Goal: Task Accomplishment & Management: Manage account settings

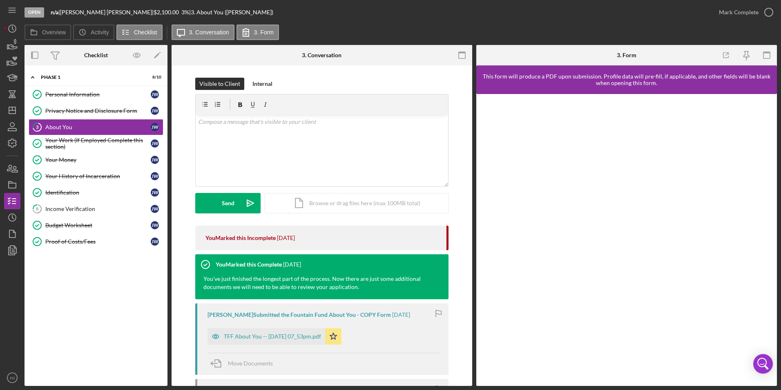
scroll to position [41, 0]
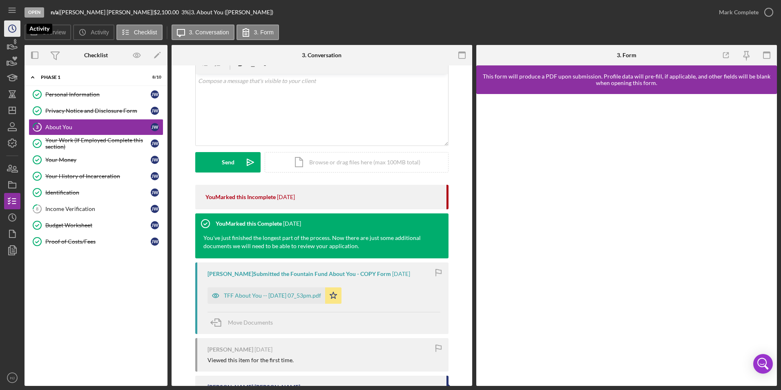
click at [11, 30] on icon "Icon/History" at bounding box center [12, 28] width 20 height 20
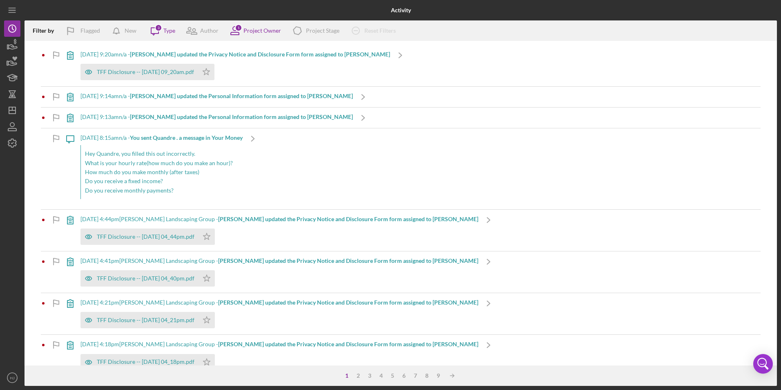
click at [167, 52] on b "[PERSON_NAME] updated the Privacy Notice and Disclosure Form form assigned to […" at bounding box center [260, 54] width 260 height 7
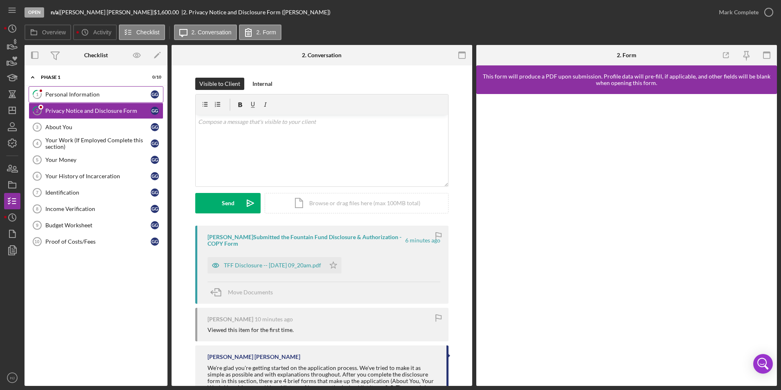
click at [72, 92] on div "Personal Information" at bounding box center [97, 94] width 105 height 7
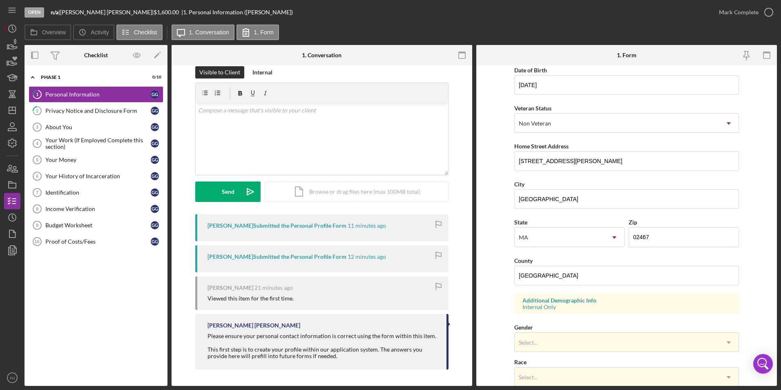
scroll to position [225, 0]
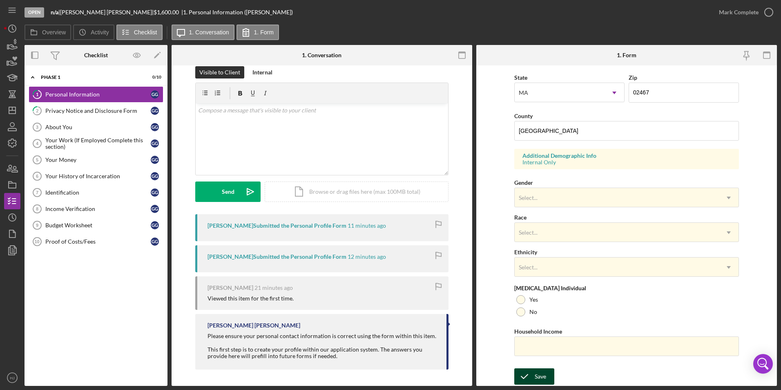
click at [539, 369] on div "Save" at bounding box center [540, 376] width 11 height 16
click at [736, 14] on div "Mark Complete" at bounding box center [739, 12] width 40 height 16
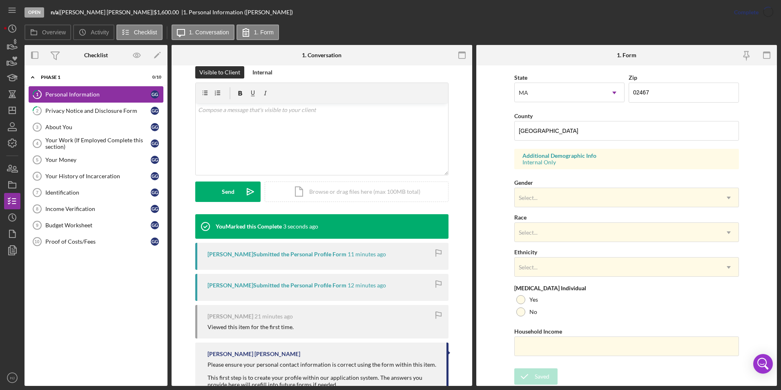
scroll to position [61, 0]
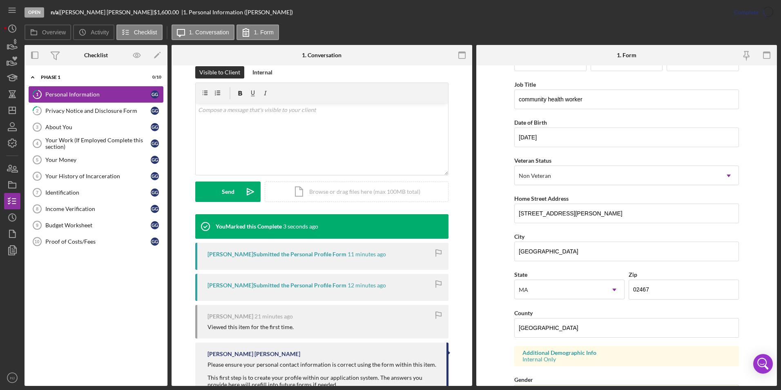
click at [77, 95] on div "Personal Information" at bounding box center [97, 94] width 105 height 7
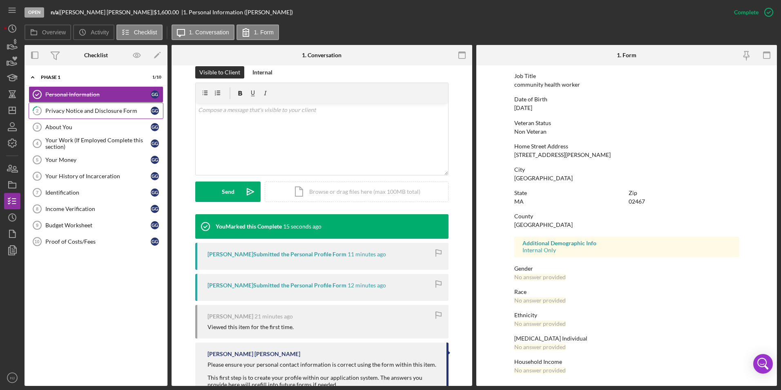
click at [113, 114] on div "Privacy Notice and Disclosure Form" at bounding box center [97, 110] width 105 height 7
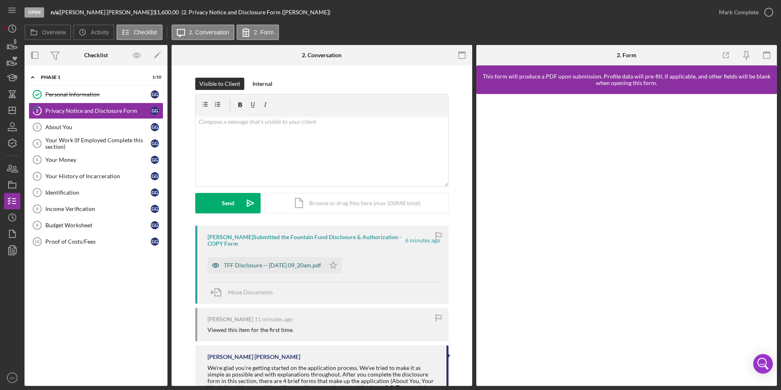
click at [271, 270] on div "TFF Disclosure -- [DATE] 09_20am.pdf" at bounding box center [267, 265] width 118 height 16
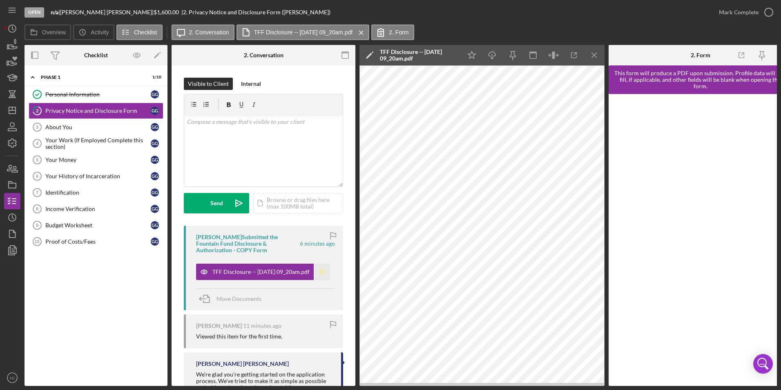
click at [323, 269] on icon "Icon/Star" at bounding box center [322, 272] width 16 height 16
click at [732, 13] on div "Mark Complete" at bounding box center [739, 12] width 40 height 16
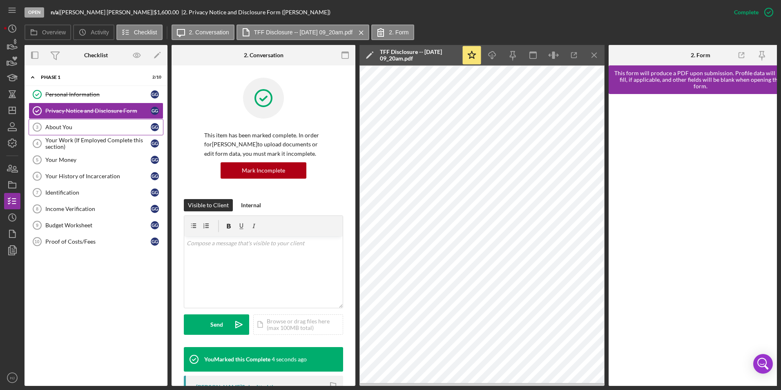
click at [75, 127] on div "About You" at bounding box center [97, 127] width 105 height 7
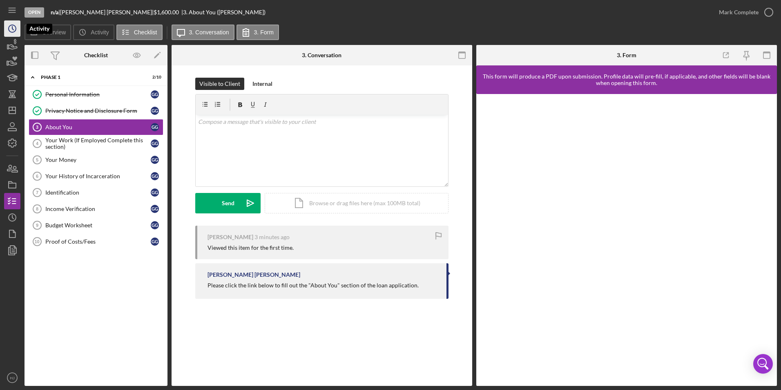
click at [13, 30] on icon "Icon/History" at bounding box center [12, 28] width 20 height 20
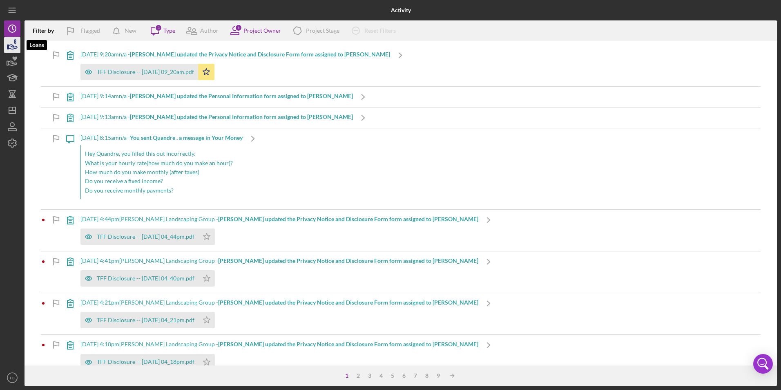
click at [14, 45] on icon "button" at bounding box center [12, 45] width 20 height 20
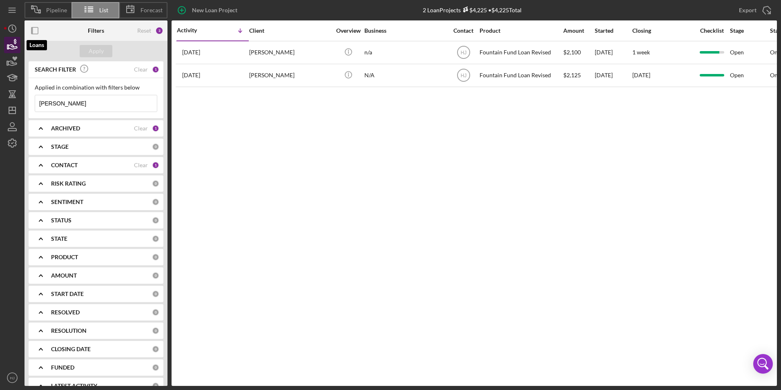
click at [14, 45] on icon "button" at bounding box center [12, 45] width 20 height 20
click at [9, 29] on circle "button" at bounding box center [12, 28] width 7 height 7
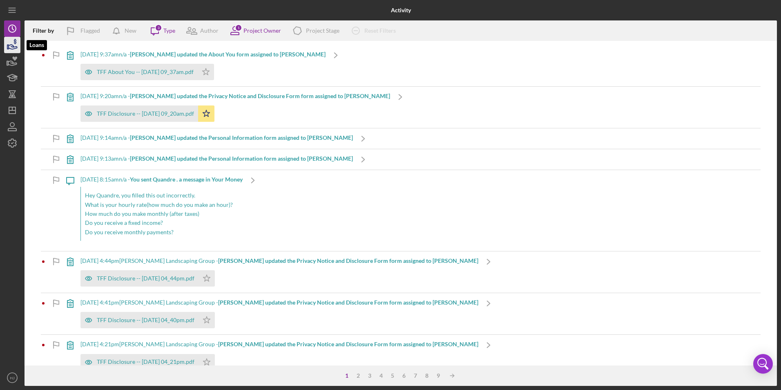
click at [15, 45] on icon "button" at bounding box center [12, 45] width 20 height 20
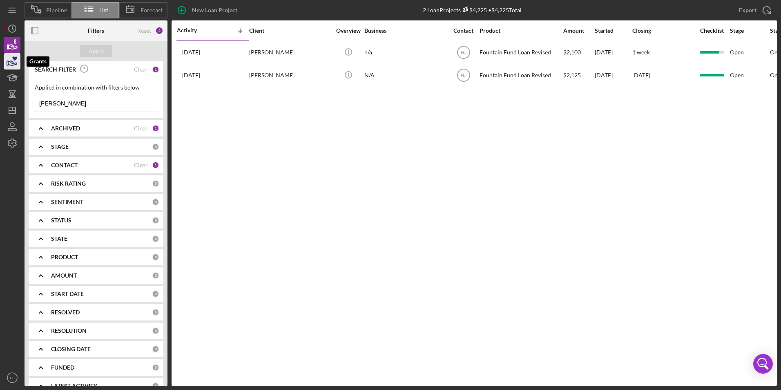
click at [14, 58] on icon "button" at bounding box center [14, 58] width 5 height 4
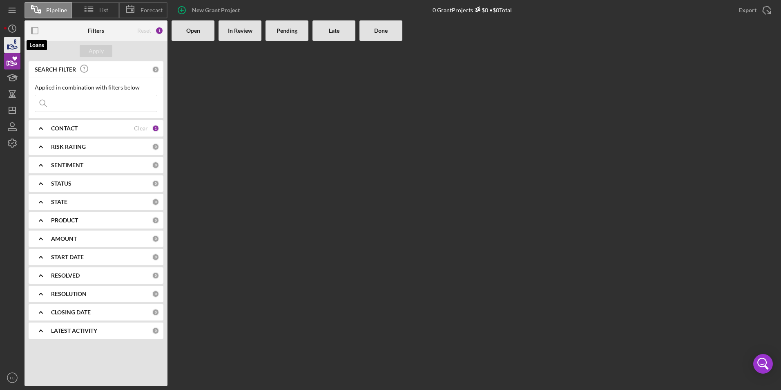
click at [17, 44] on icon "button" at bounding box center [12, 45] width 20 height 20
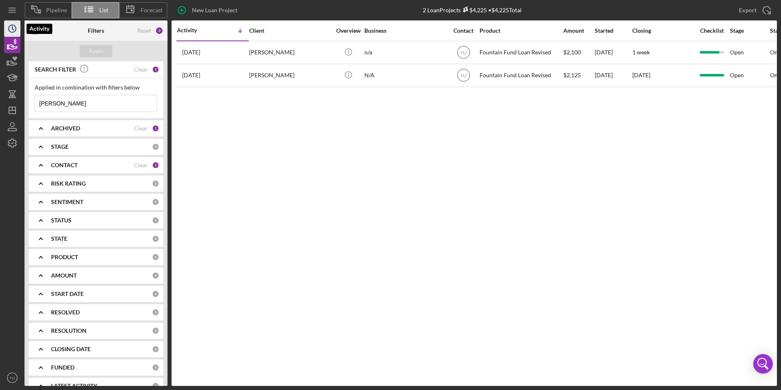
click at [12, 27] on polyline "button" at bounding box center [12, 28] width 1 height 3
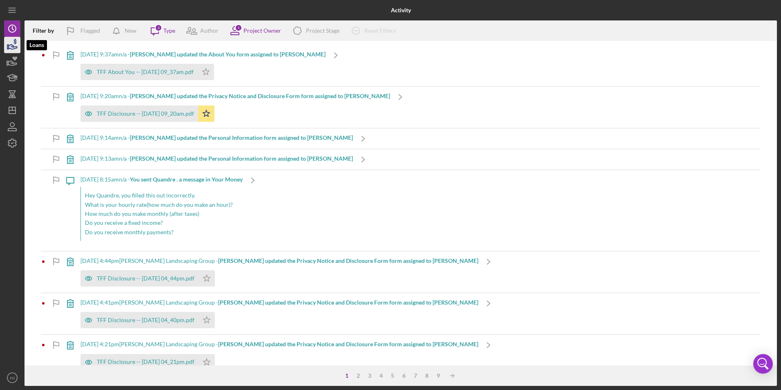
click at [13, 40] on icon "button" at bounding box center [12, 45] width 20 height 20
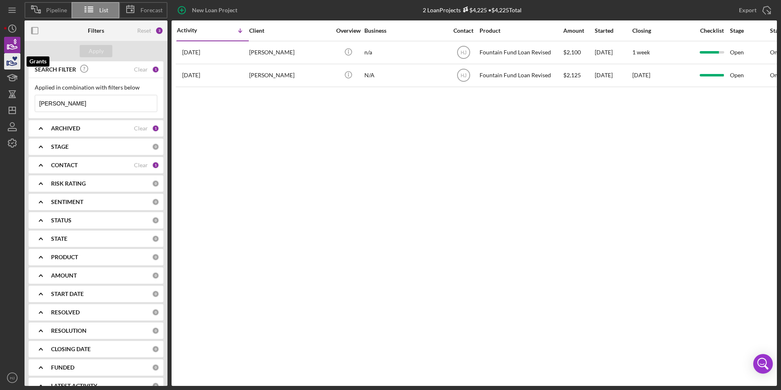
click at [14, 61] on icon "button" at bounding box center [12, 61] width 20 height 20
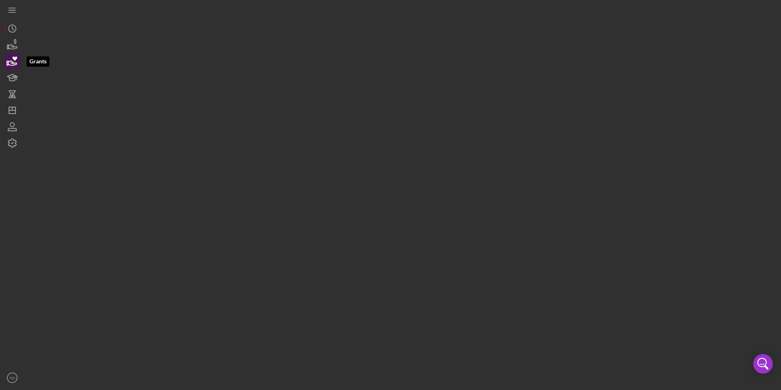
click at [14, 61] on icon "button" at bounding box center [12, 61] width 20 height 20
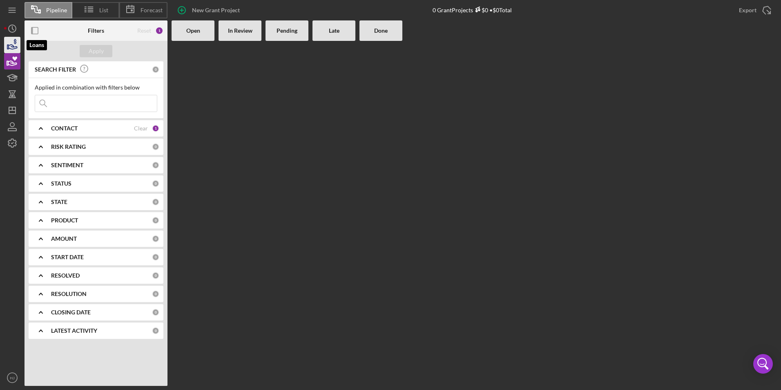
click at [5, 49] on icon "button" at bounding box center [12, 45] width 20 height 20
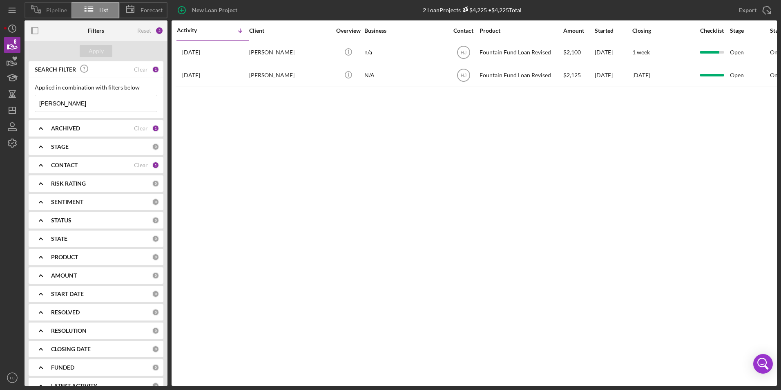
click at [52, 10] on span "Pipeline" at bounding box center [56, 10] width 21 height 7
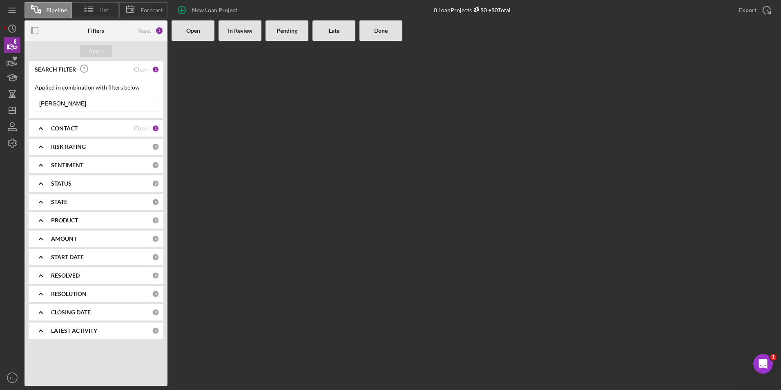
click at [86, 98] on input "[PERSON_NAME]" at bounding box center [96, 103] width 122 height 16
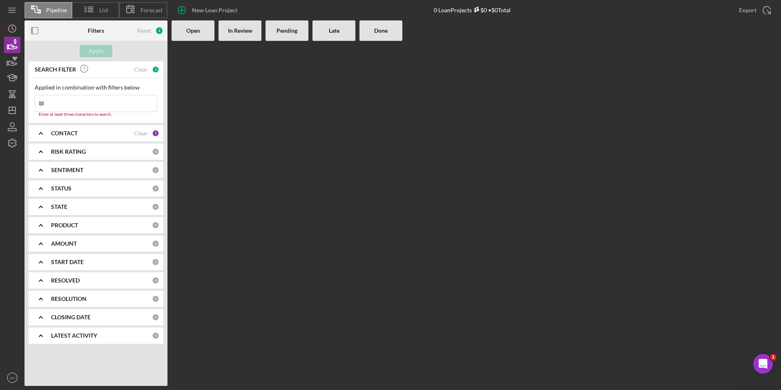
type input "b"
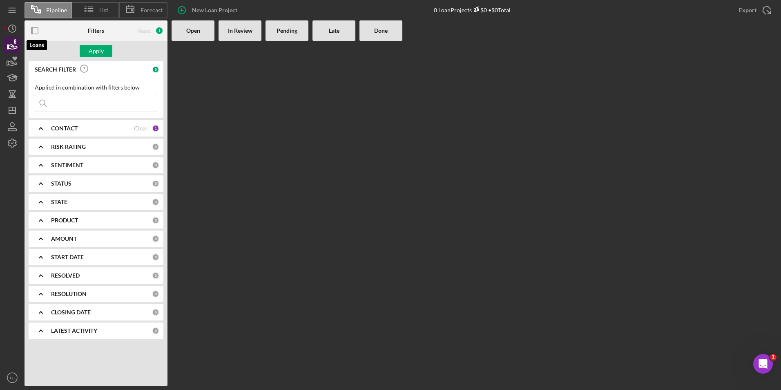
click at [14, 46] on icon "button" at bounding box center [12, 45] width 20 height 20
click at [17, 34] on icon "Icon/History" at bounding box center [12, 28] width 20 height 20
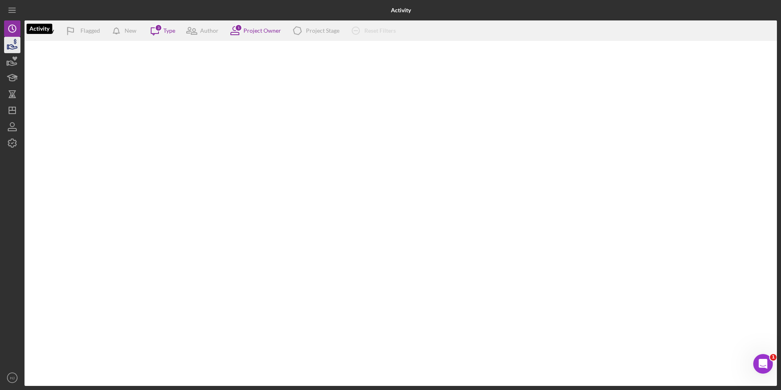
click at [15, 43] on icon "button" at bounding box center [12, 45] width 20 height 20
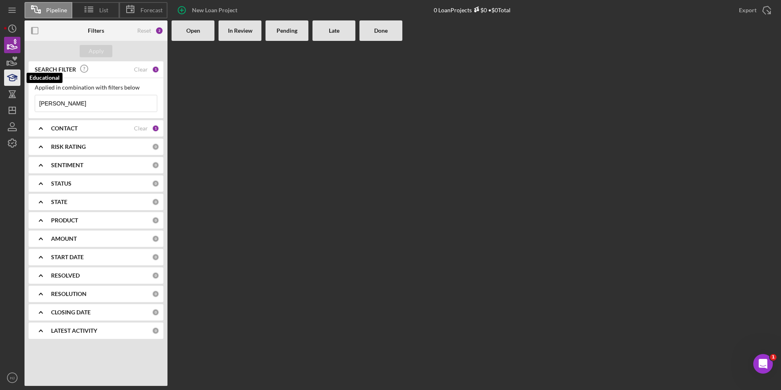
click at [15, 80] on icon "button" at bounding box center [12, 79] width 6 height 3
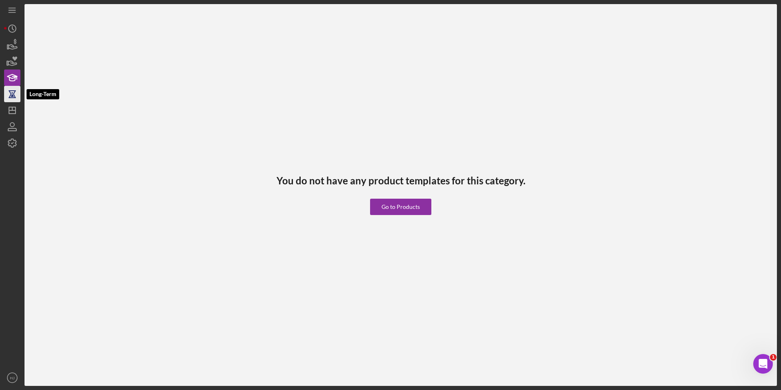
click at [11, 90] on icon "button" at bounding box center [12, 90] width 7 height 1
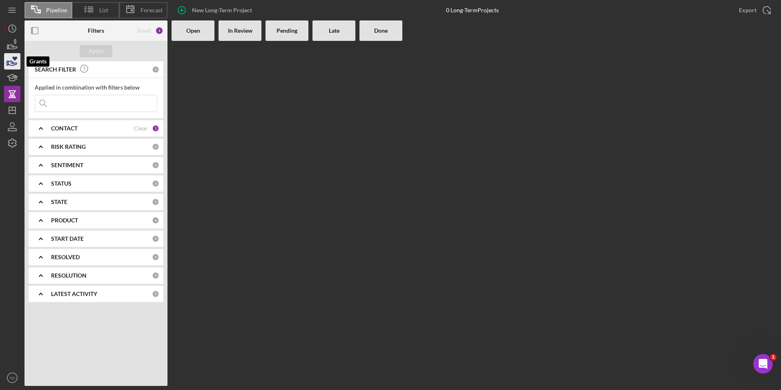
click at [14, 58] on icon "button" at bounding box center [14, 58] width 5 height 4
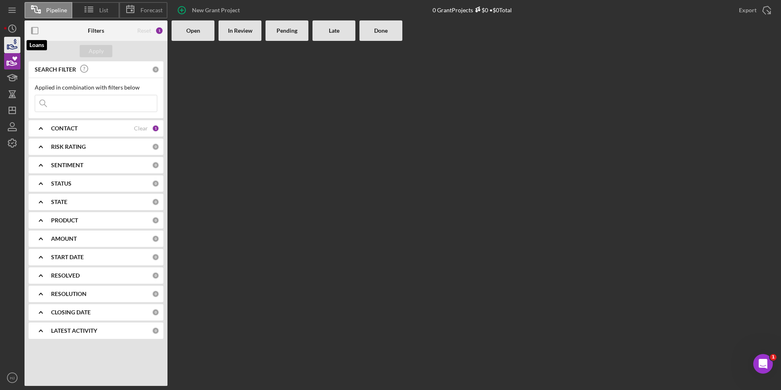
click at [13, 47] on icon "button" at bounding box center [13, 47] width 9 height 4
click at [234, 37] on div "In Review" at bounding box center [240, 30] width 43 height 20
click at [235, 31] on b "In Review" at bounding box center [240, 30] width 25 height 7
click at [291, 29] on b "Pending" at bounding box center [287, 30] width 21 height 7
click at [284, 32] on b "Pending" at bounding box center [287, 30] width 21 height 7
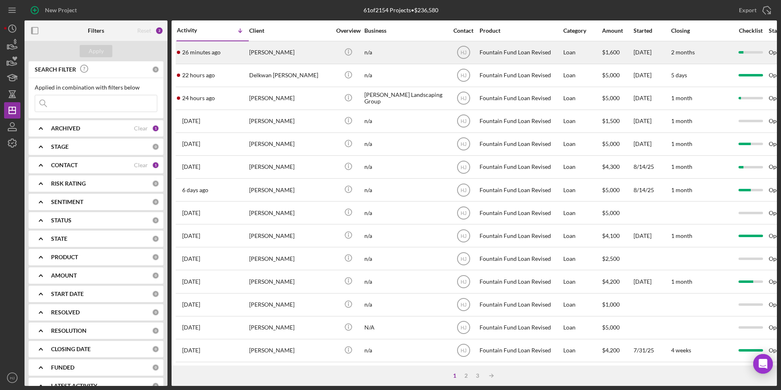
click at [242, 54] on div "26 minutes ago [PERSON_NAME]" at bounding box center [213, 53] width 72 height 22
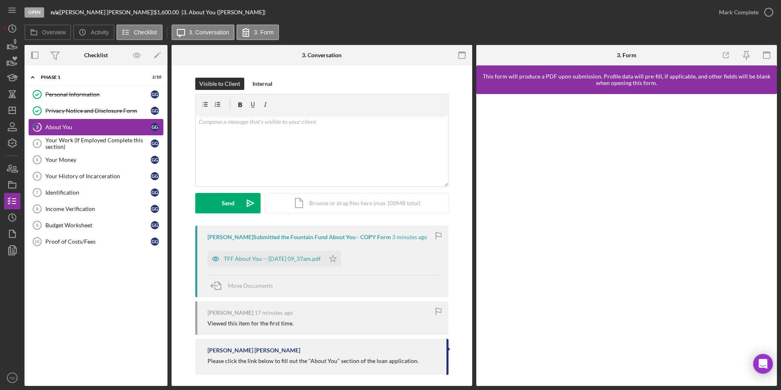
click at [65, 124] on div "About You" at bounding box center [97, 127] width 105 height 7
click at [311, 254] on div "TFF About You -- [DATE] 09_37am.pdf" at bounding box center [266, 259] width 117 height 16
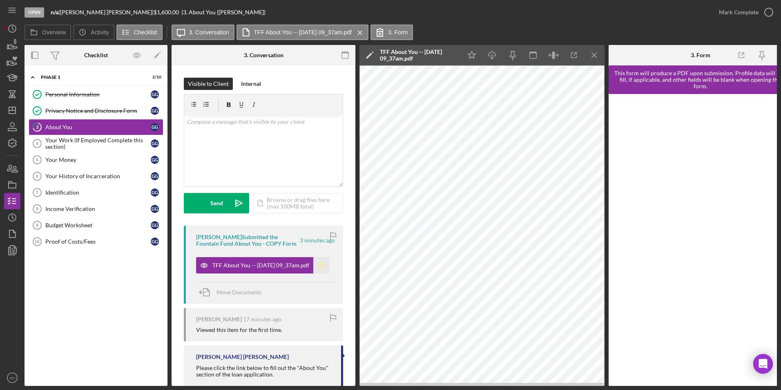
click at [315, 264] on icon "Icon/Star" at bounding box center [321, 265] width 16 height 16
click at [761, 16] on icon "button" at bounding box center [769, 12] width 20 height 20
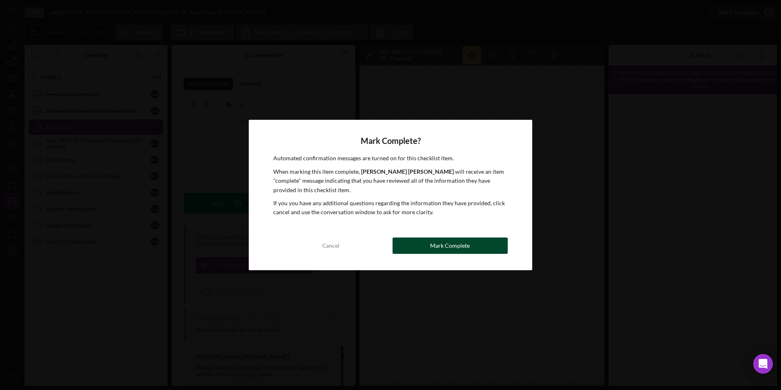
click at [427, 251] on button "Mark Complete" at bounding box center [450, 245] width 115 height 16
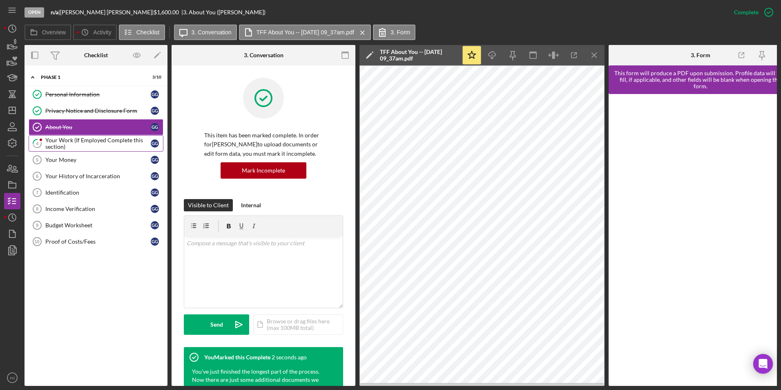
click at [89, 144] on div "Your Work (If Employed Complete this section)" at bounding box center [97, 143] width 105 height 13
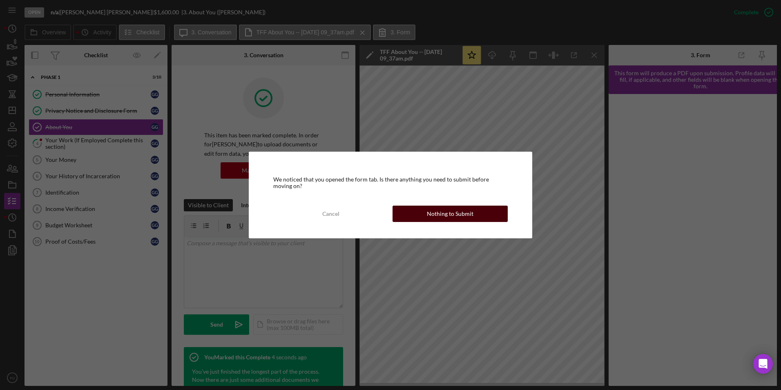
click at [459, 217] on div "Nothing to Submit" at bounding box center [450, 214] width 47 height 16
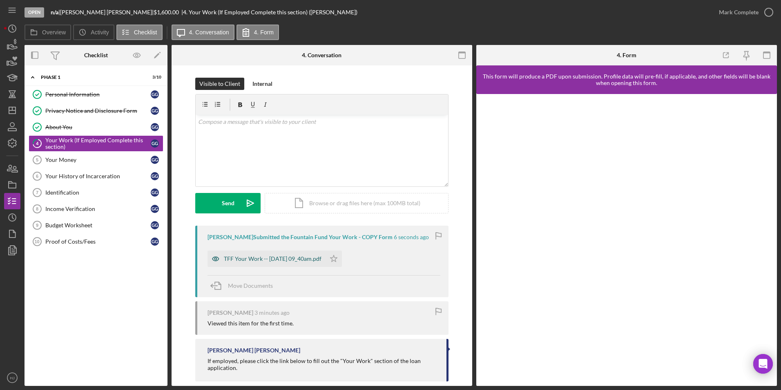
click at [287, 254] on div "TFF Your Work -- [DATE] 09_40am.pdf" at bounding box center [267, 259] width 118 height 16
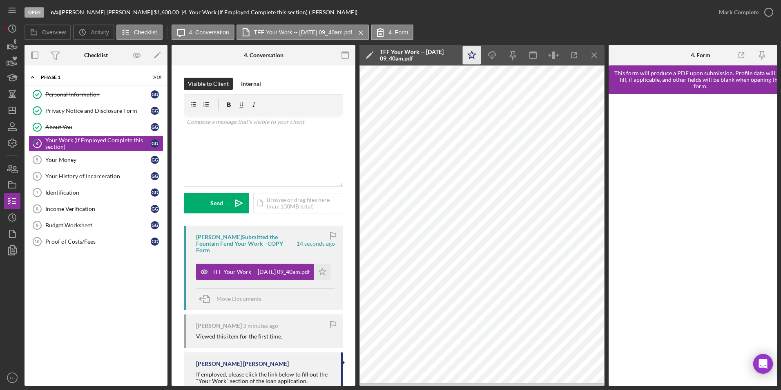
click at [475, 54] on polygon "button" at bounding box center [472, 54] width 8 height 7
click at [735, 13] on div "Mark Complete" at bounding box center [739, 12] width 40 height 16
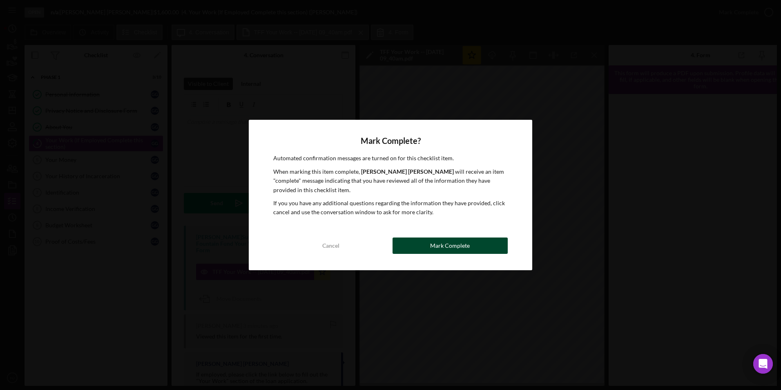
click at [497, 248] on button "Mark Complete" at bounding box center [450, 245] width 115 height 16
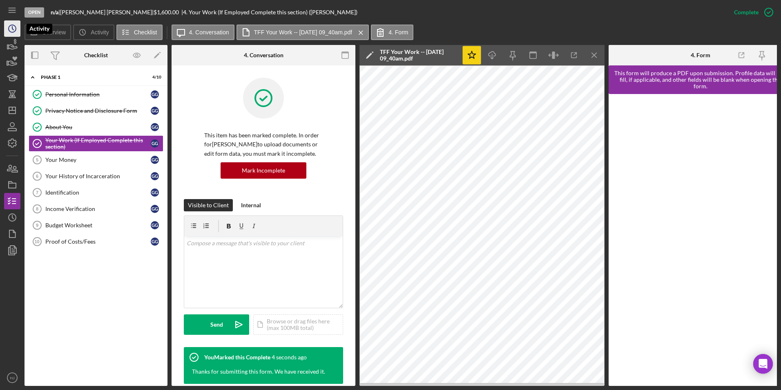
click at [11, 29] on icon "Icon/History" at bounding box center [12, 28] width 20 height 20
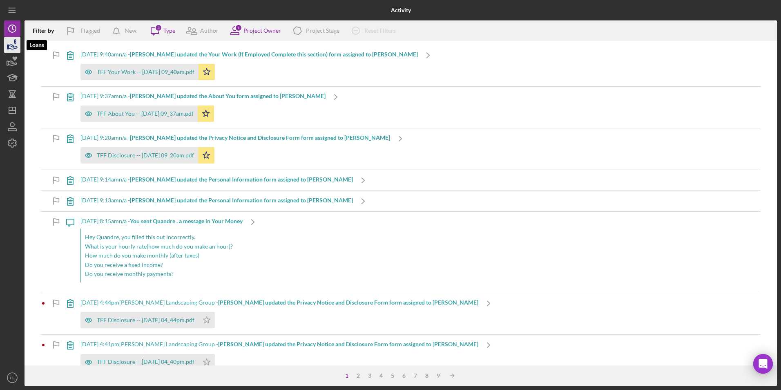
click at [12, 43] on icon "button" at bounding box center [12, 45] width 20 height 20
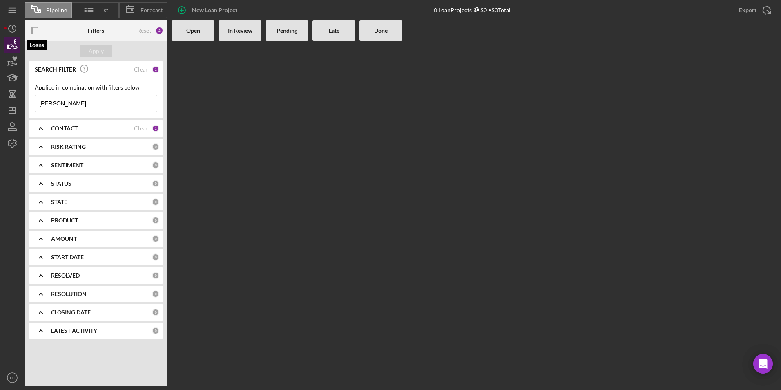
click at [15, 40] on icon "button" at bounding box center [15, 41] width 2 height 5
click at [13, 43] on icon "button" at bounding box center [12, 45] width 20 height 20
click at [18, 31] on icon "Icon/History" at bounding box center [12, 28] width 20 height 20
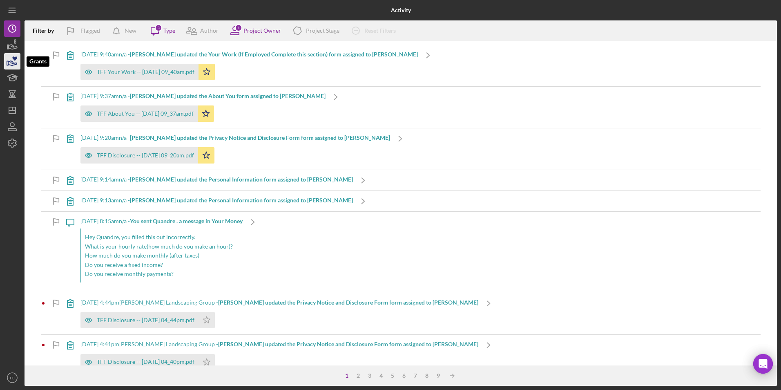
click at [9, 65] on icon "button" at bounding box center [12, 63] width 9 height 4
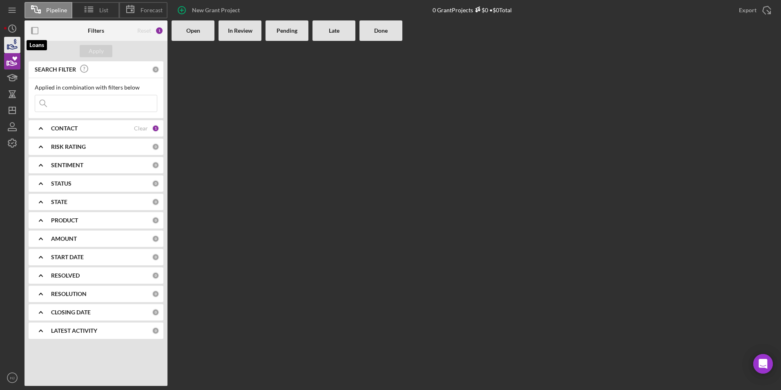
click at [11, 47] on icon "button" at bounding box center [13, 47] width 9 height 4
click at [103, 5] on div "List" at bounding box center [95, 10] width 47 height 16
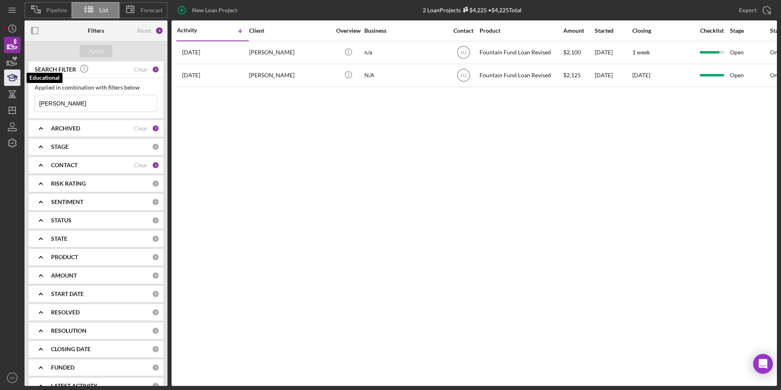
click at [12, 83] on icon "button" at bounding box center [12, 77] width 20 height 20
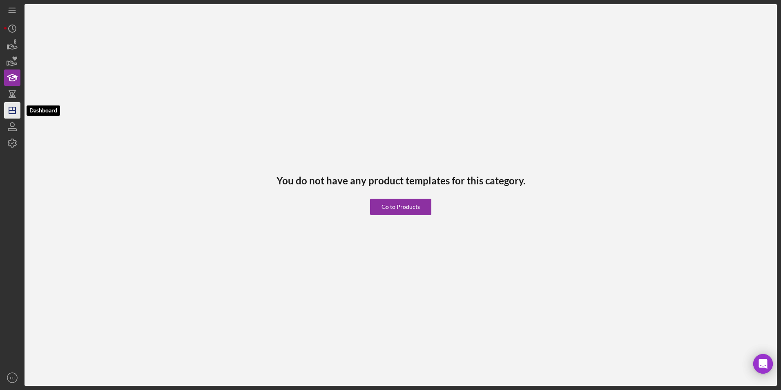
click at [14, 108] on icon "Icon/Dashboard" at bounding box center [12, 110] width 20 height 20
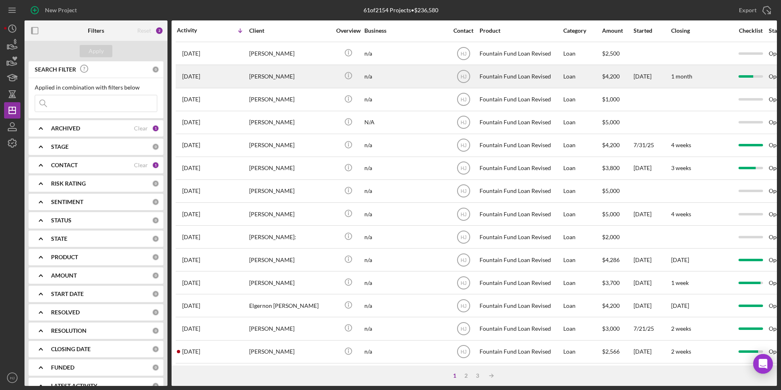
scroll to position [245, 0]
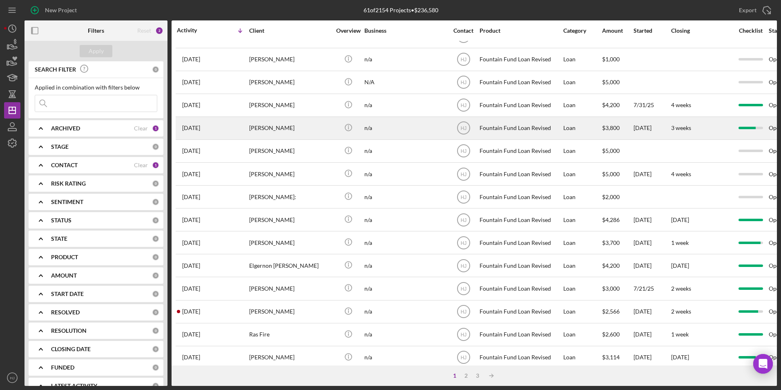
click at [271, 133] on div "[PERSON_NAME]" at bounding box center [290, 128] width 82 height 22
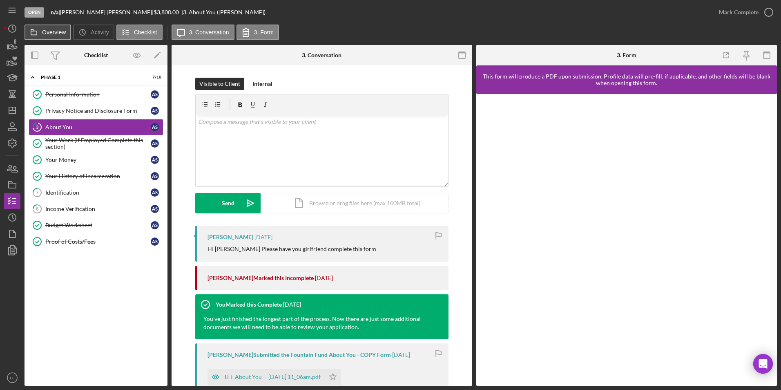
click at [54, 26] on button "Overview" at bounding box center [48, 33] width 47 height 16
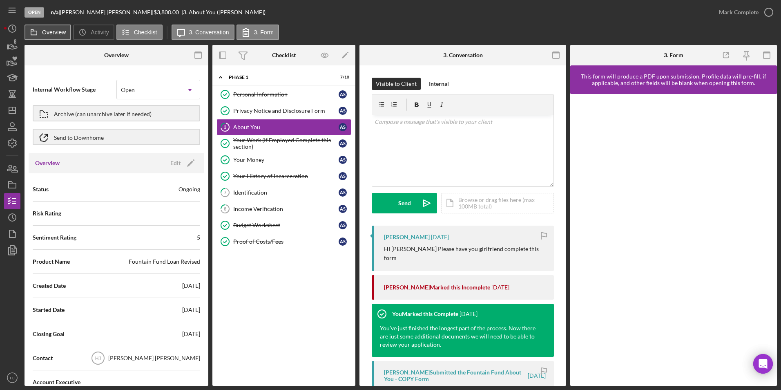
click at [54, 27] on button "Overview" at bounding box center [48, 33] width 47 height 16
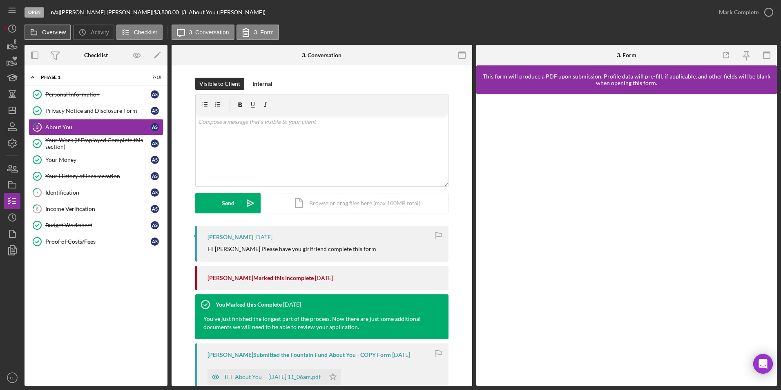
click at [54, 27] on button "Overview" at bounding box center [48, 33] width 47 height 16
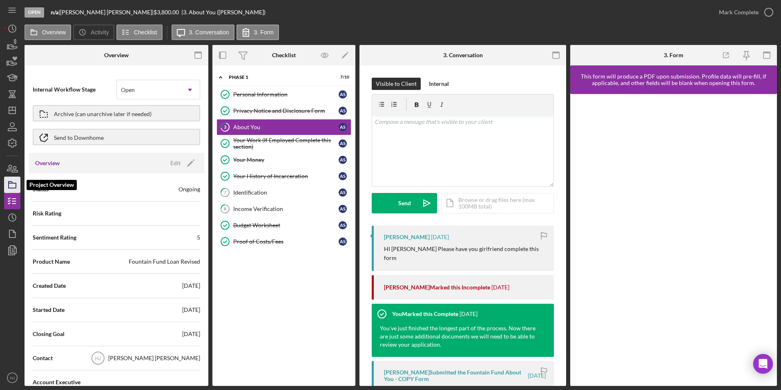
click at [14, 183] on rect "button" at bounding box center [12, 185] width 7 height 5
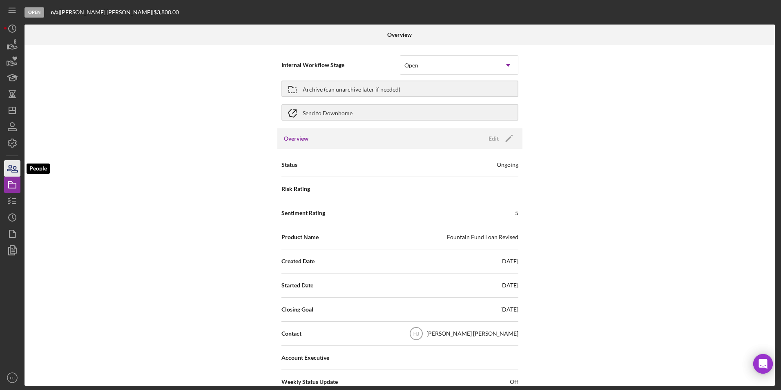
click at [18, 170] on icon "button" at bounding box center [12, 168] width 20 height 20
